Goal: Information Seeking & Learning: Learn about a topic

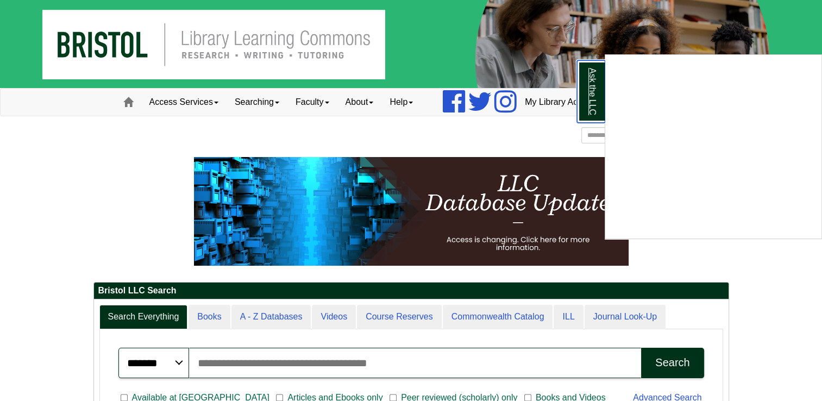
click at [594, 78] on link "Ask the LLC" at bounding box center [591, 91] width 28 height 62
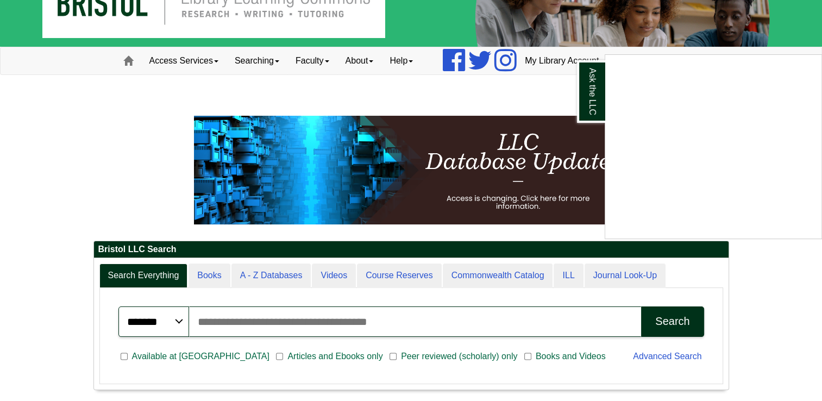
scroll to position [36, 0]
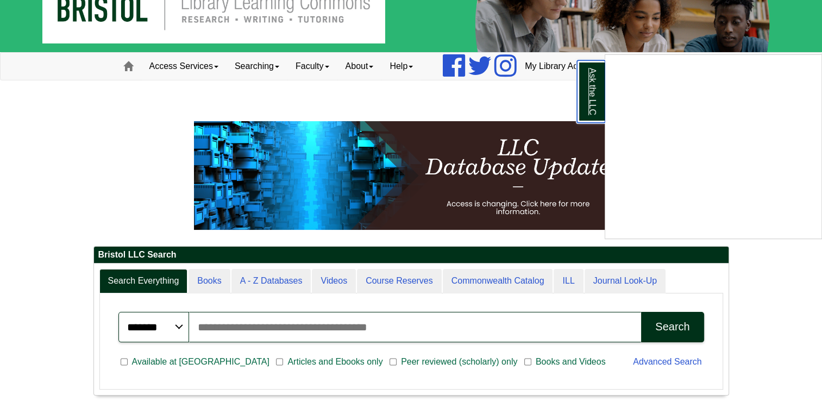
click at [588, 90] on link "Ask the LLC" at bounding box center [591, 91] width 28 height 62
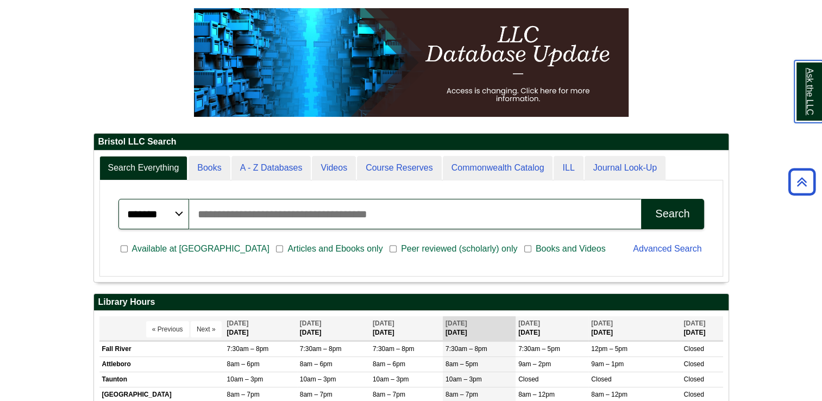
scroll to position [159, 0]
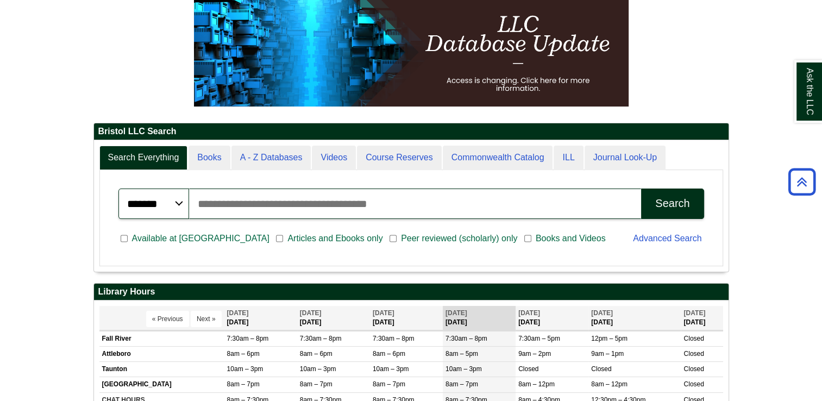
click at [378, 198] on input "Search articles, books, journals & more" at bounding box center [415, 204] width 453 height 30
type input "**********"
click at [641, 189] on button "Search" at bounding box center [672, 204] width 62 height 30
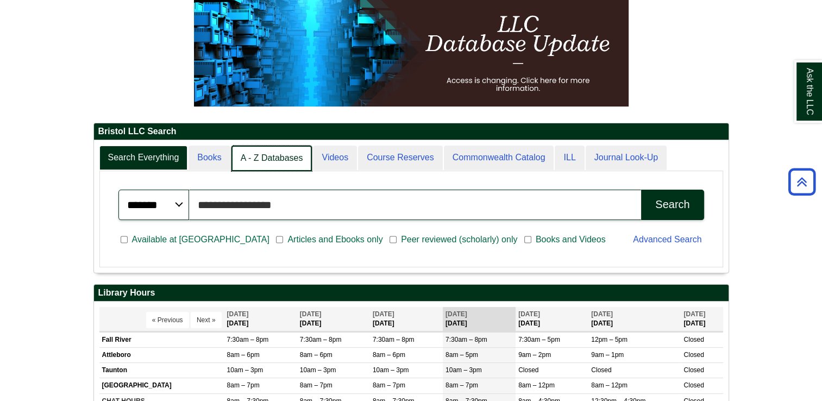
scroll to position [5, 5]
click at [271, 152] on link "A - Z Databases" at bounding box center [271, 159] width 81 height 26
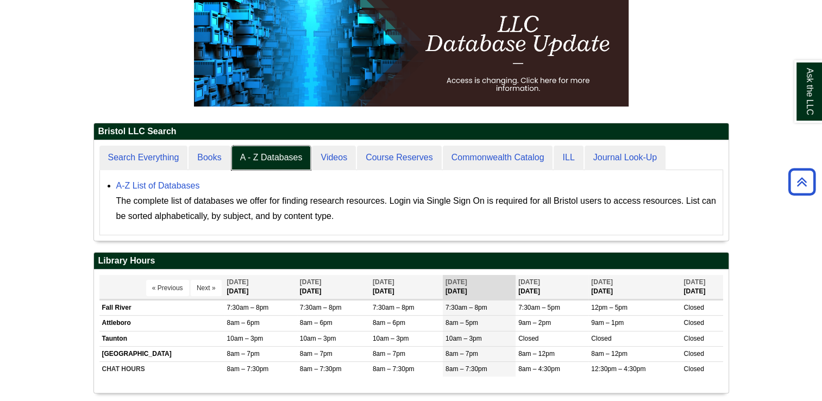
scroll to position [100, 635]
click at [151, 181] on link "A-Z List of Databases" at bounding box center [158, 185] width 84 height 9
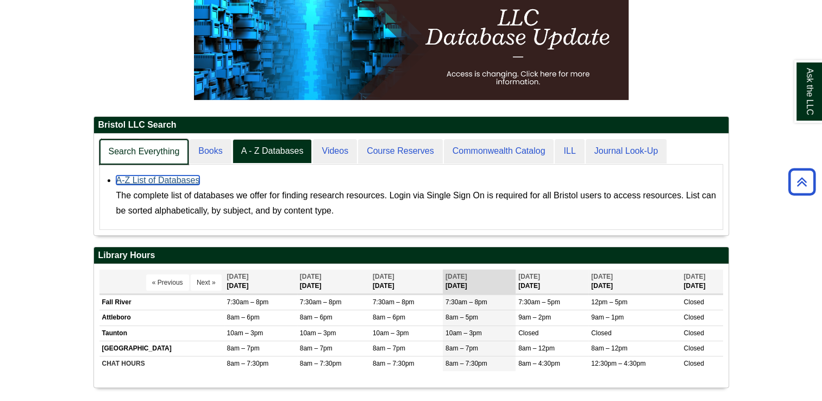
scroll to position [101, 635]
click at [165, 150] on link "Search Everything" at bounding box center [144, 152] width 90 height 26
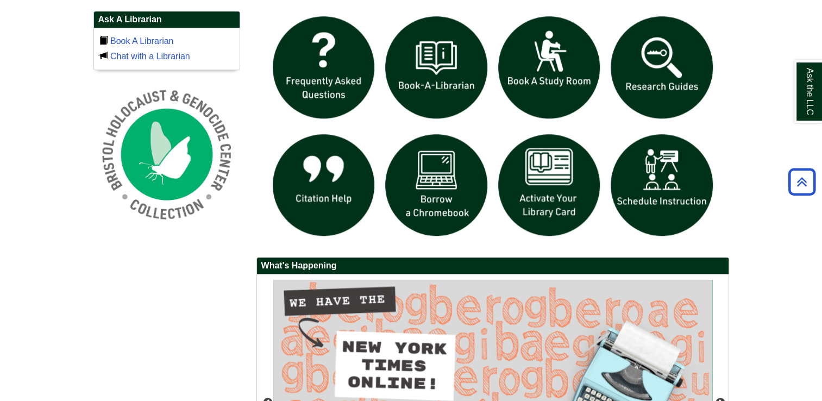
scroll to position [765, 0]
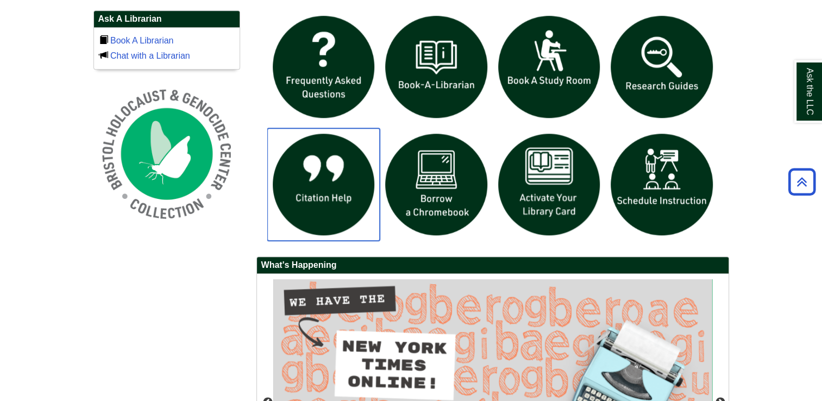
click at [311, 186] on img "slideshow" at bounding box center [323, 184] width 113 height 113
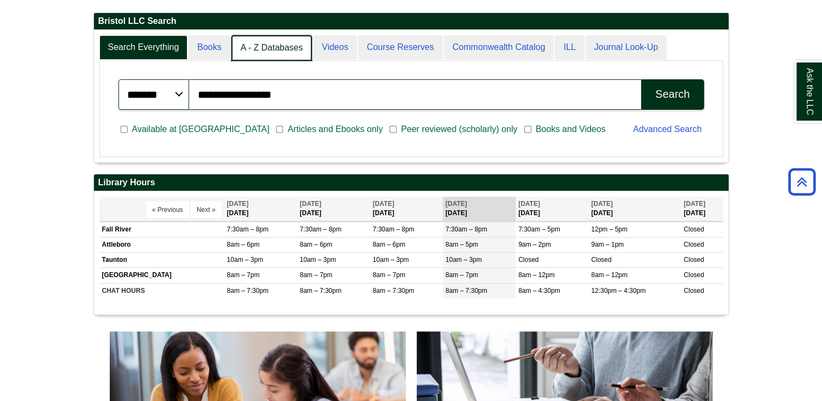
scroll to position [5, 5]
click at [274, 40] on link "A - Z Databases" at bounding box center [271, 48] width 81 height 26
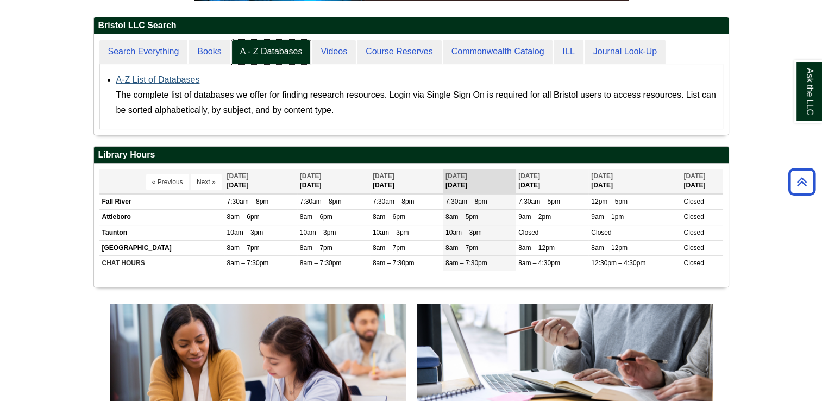
scroll to position [100, 635]
click at [184, 81] on link "A-Z List of Databases" at bounding box center [158, 79] width 84 height 9
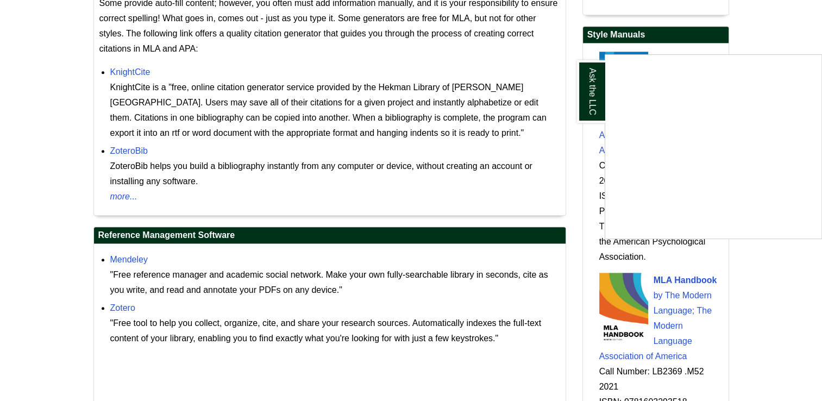
scroll to position [1036, 0]
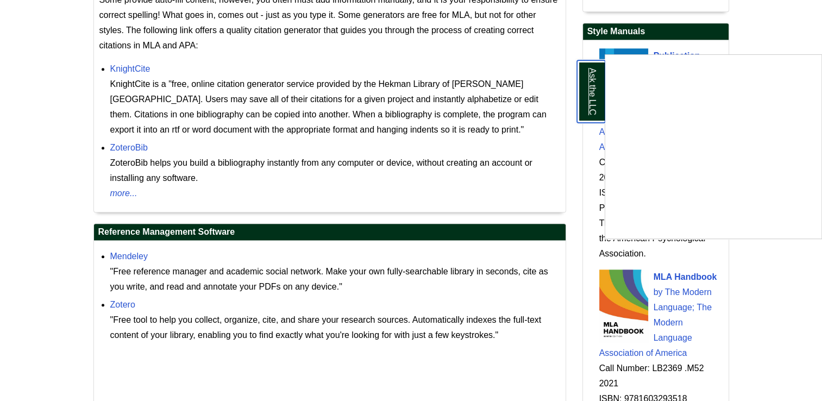
click at [590, 90] on link "Ask the LLC" at bounding box center [591, 91] width 28 height 62
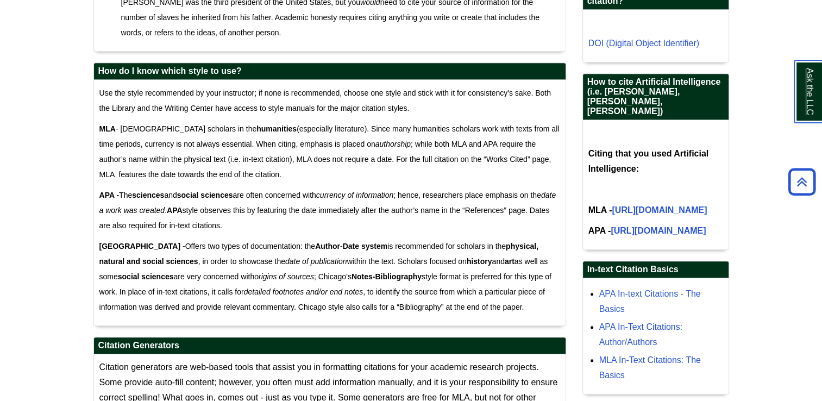
scroll to position [651, 0]
